Goal: Transaction & Acquisition: Purchase product/service

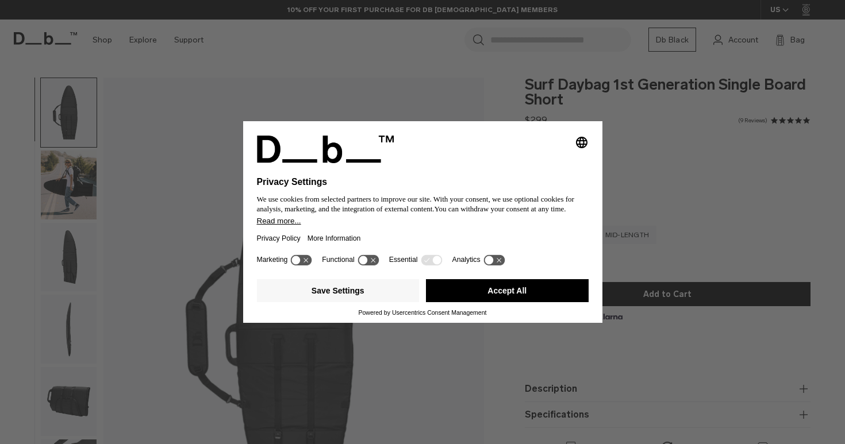
click at [528, 302] on button "Accept All" at bounding box center [507, 290] width 163 height 23
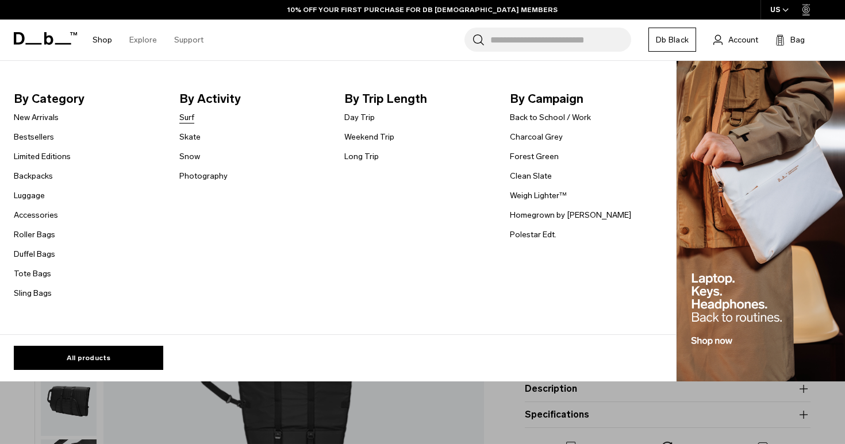
click at [190, 117] on link "Surf" at bounding box center [186, 118] width 15 height 12
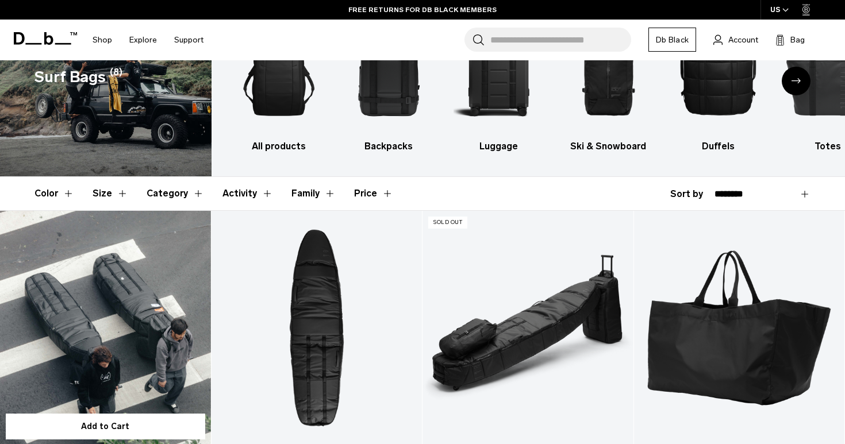
scroll to position [116, 0]
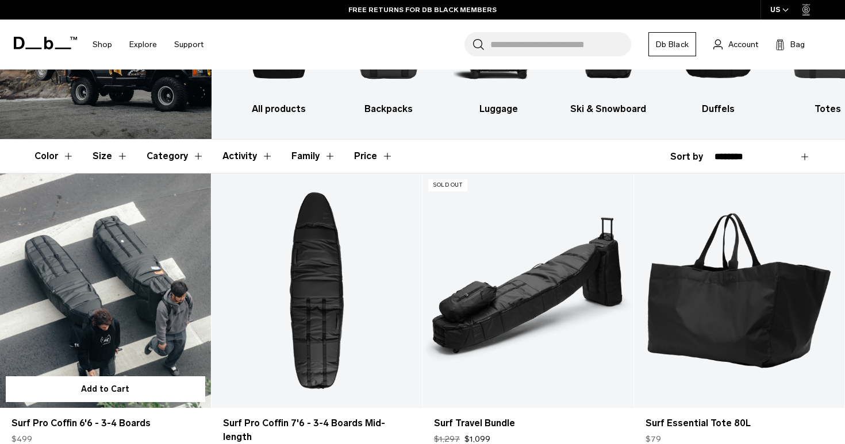
click at [163, 320] on link "Surf Pro Coffin 6'6 - 3-4 Boards" at bounding box center [105, 291] width 211 height 234
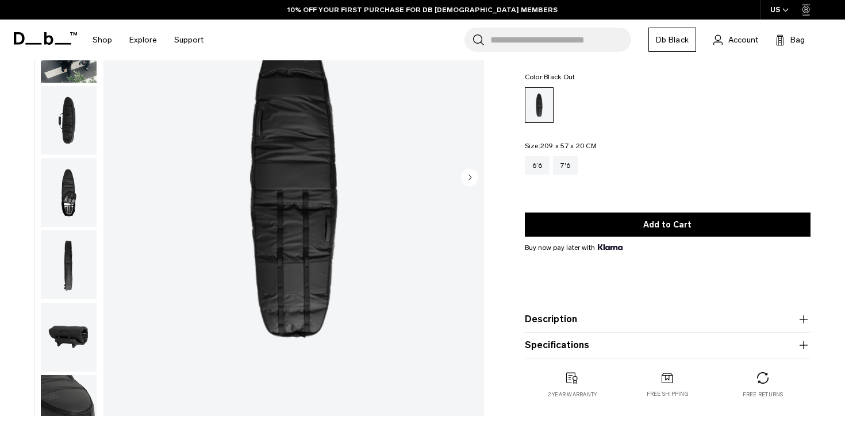
click at [71, 251] on img "button" at bounding box center [69, 264] width 56 height 69
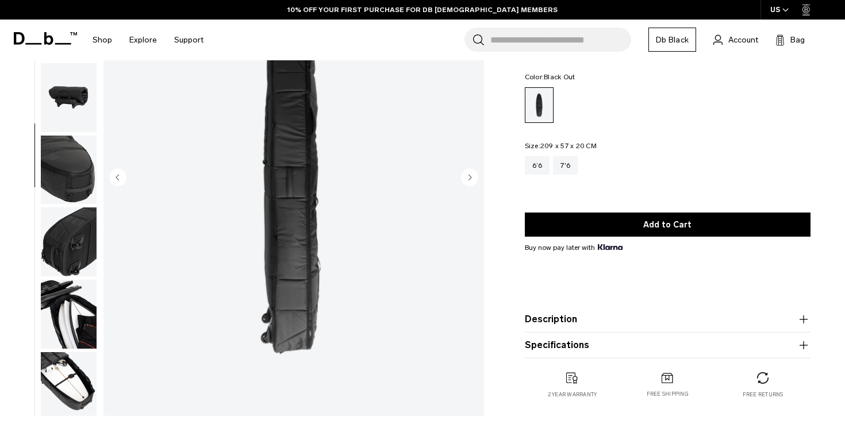
scroll to position [245, 0]
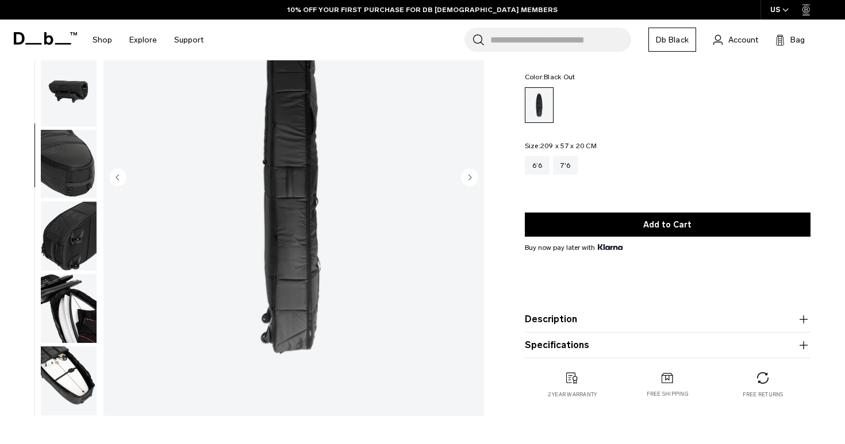
click at [74, 271] on ul at bounding box center [68, 178] width 57 height 475
click at [81, 342] on img "button" at bounding box center [69, 308] width 56 height 69
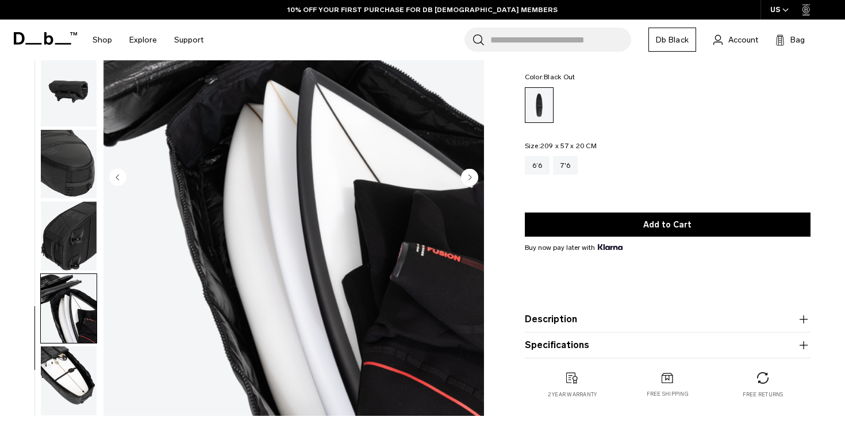
scroll to position [229, 0]
